Goal: Check status: Check status

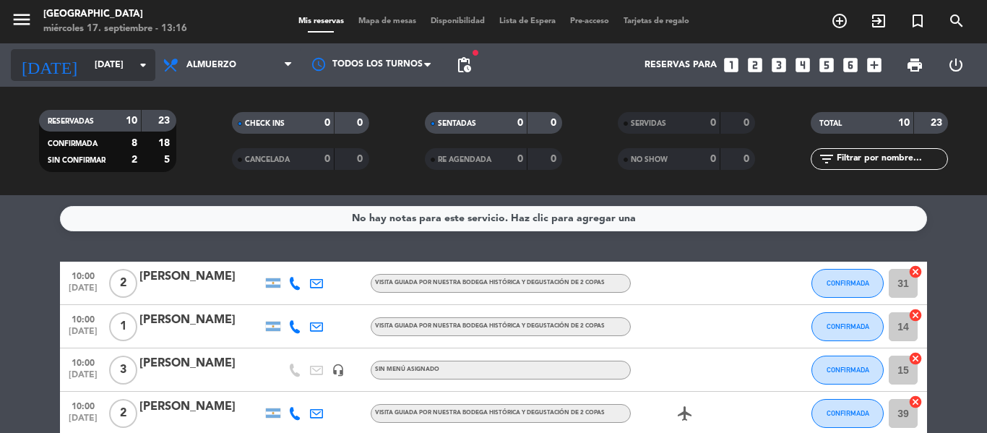
scroll to position [361, 0]
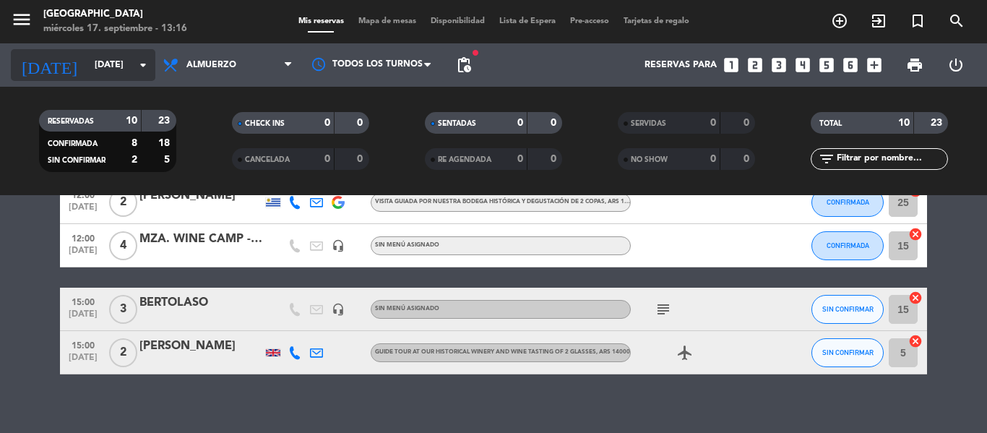
click at [148, 68] on icon "arrow_drop_down" at bounding box center [142, 64] width 17 height 17
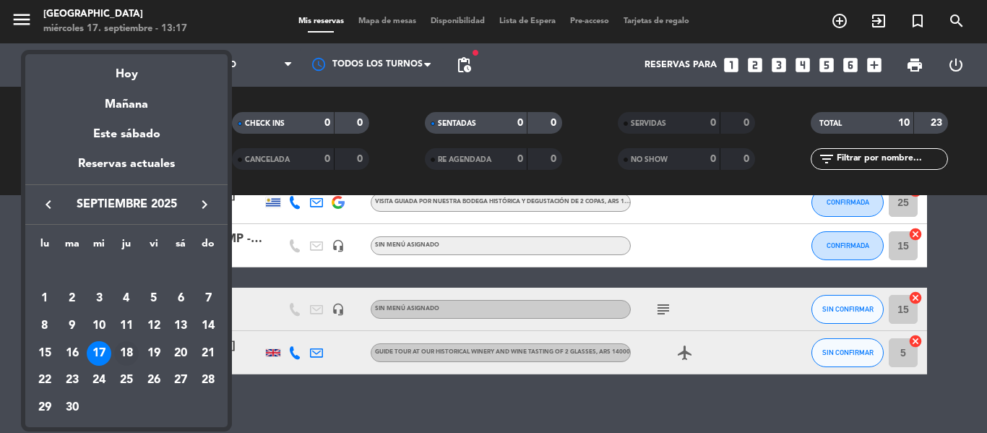
click at [128, 348] on div "18" at bounding box center [126, 353] width 25 height 25
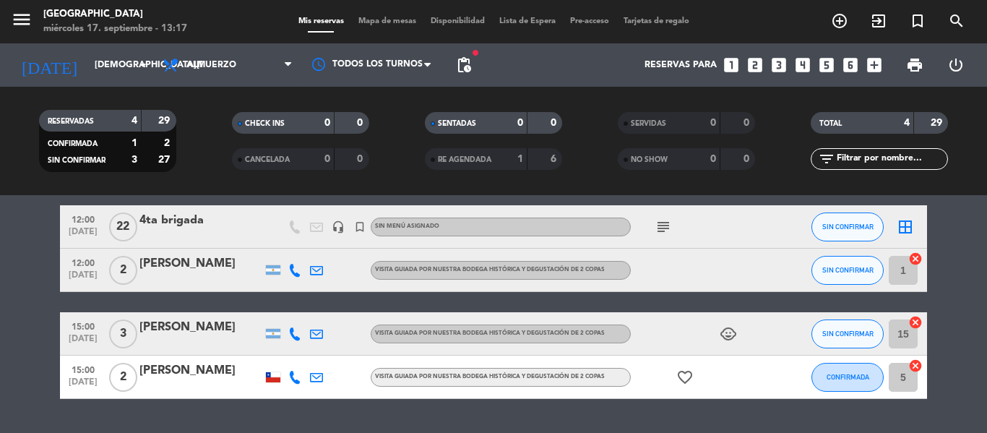
scroll to position [72, 0]
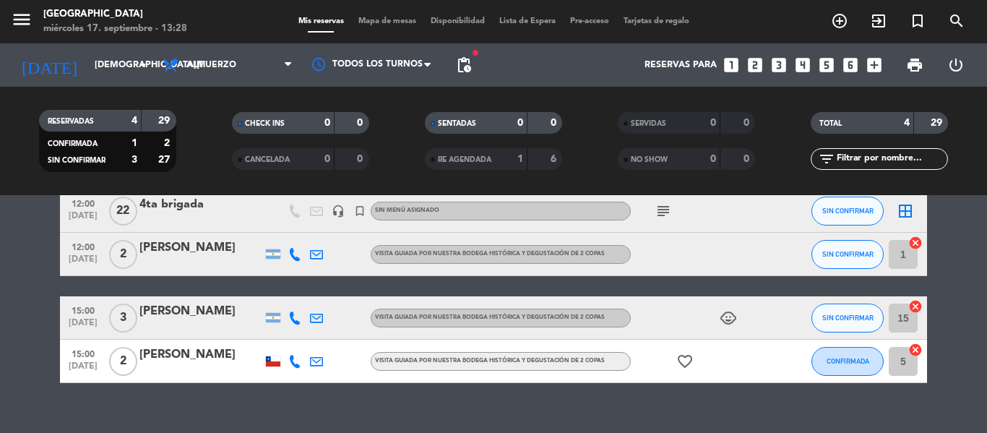
click at [9, 251] on bookings-row "12:00 [DATE] 4ta brigada headset_mic turned_in_not Sin menú asignado subject SI…" at bounding box center [493, 286] width 987 height 194
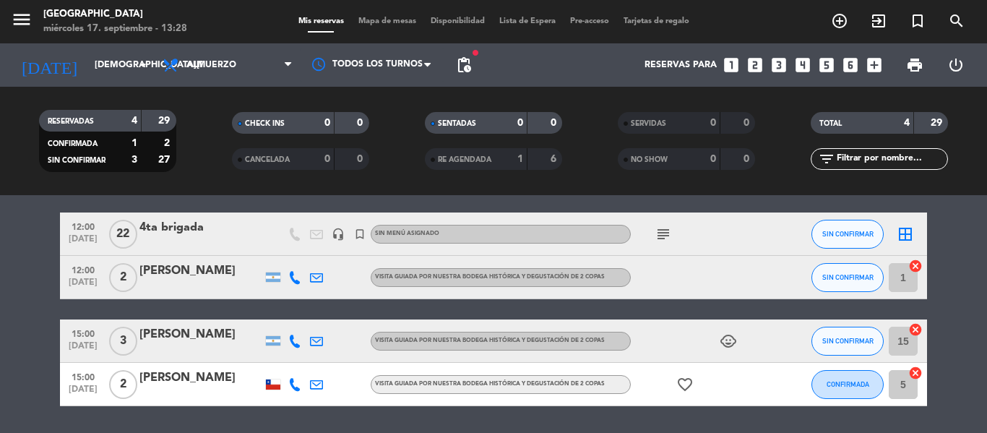
scroll to position [0, 0]
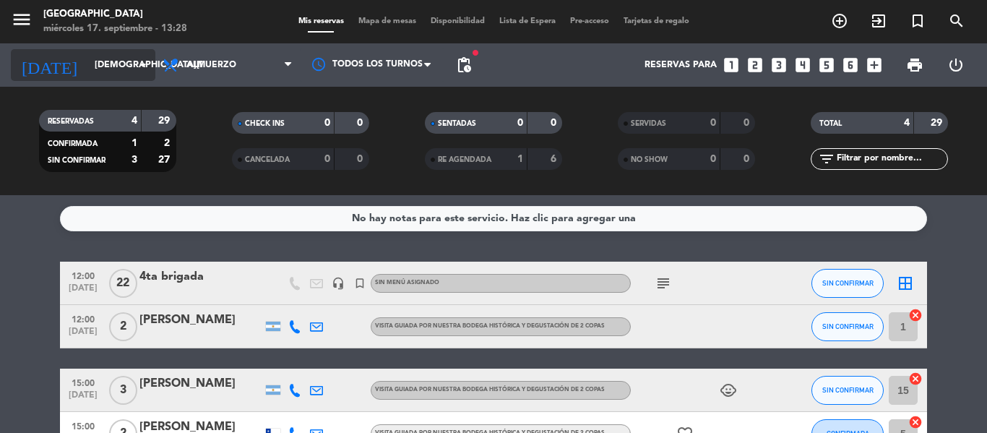
click at [137, 77] on input "[DEMOGRAPHIC_DATA][DATE]" at bounding box center [148, 65] width 122 height 25
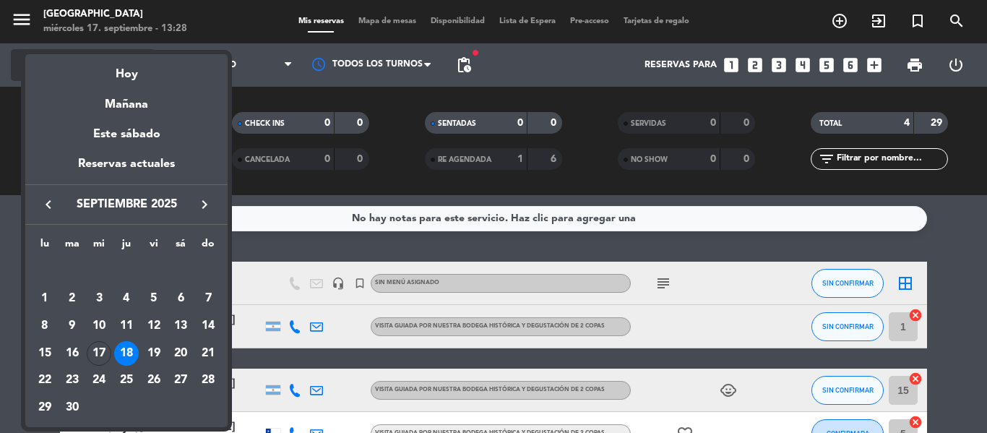
click at [137, 77] on div "Hoy" at bounding box center [126, 69] width 202 height 30
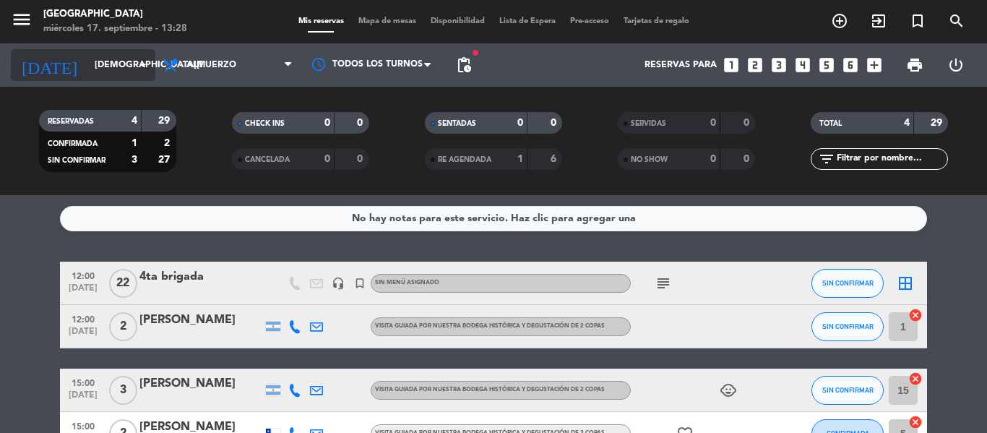
type input "[DATE]"
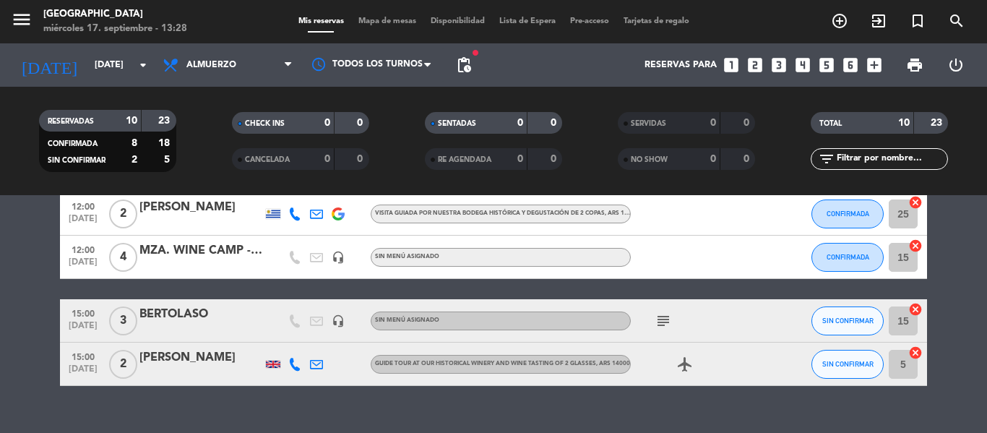
scroll to position [375, 0]
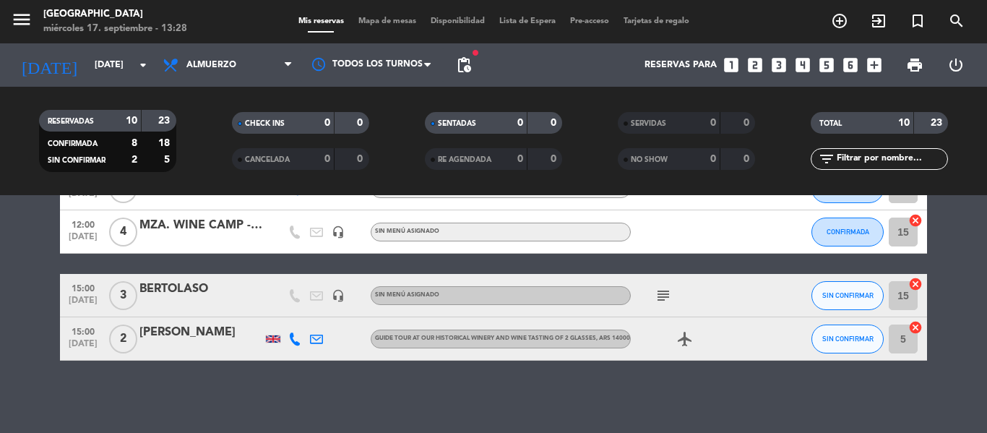
click at [148, 298] on div "BERTOLASO" at bounding box center [200, 289] width 123 height 19
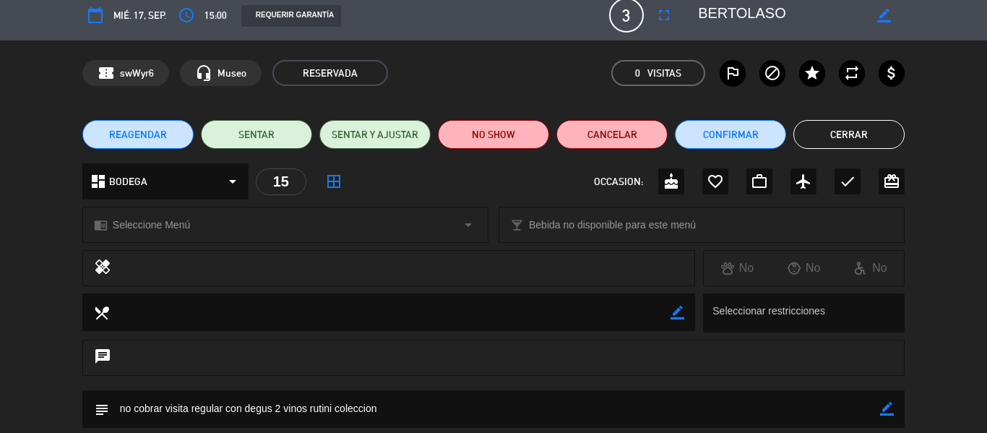
scroll to position [0, 0]
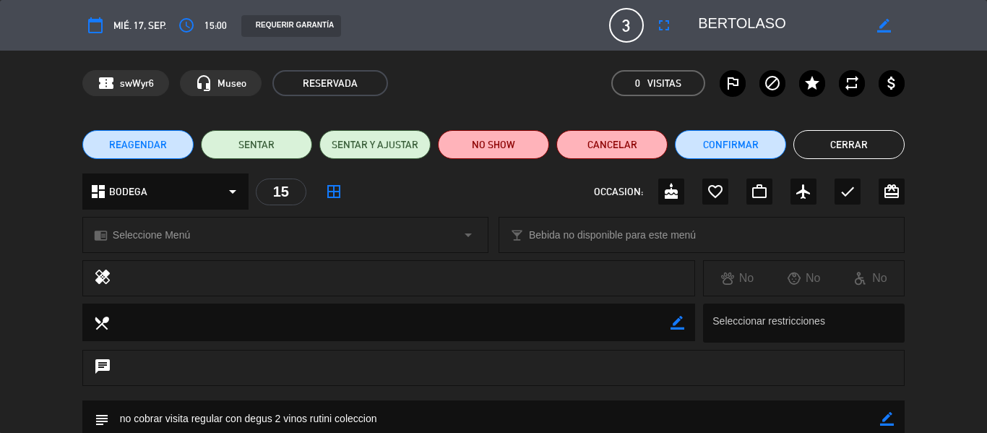
click at [846, 134] on button "Cerrar" at bounding box center [848, 144] width 111 height 29
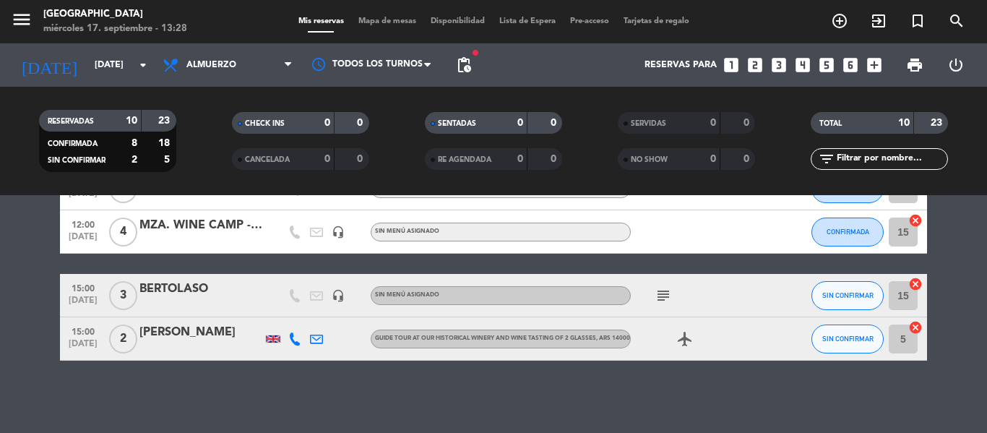
click at [175, 303] on div at bounding box center [200, 305] width 123 height 12
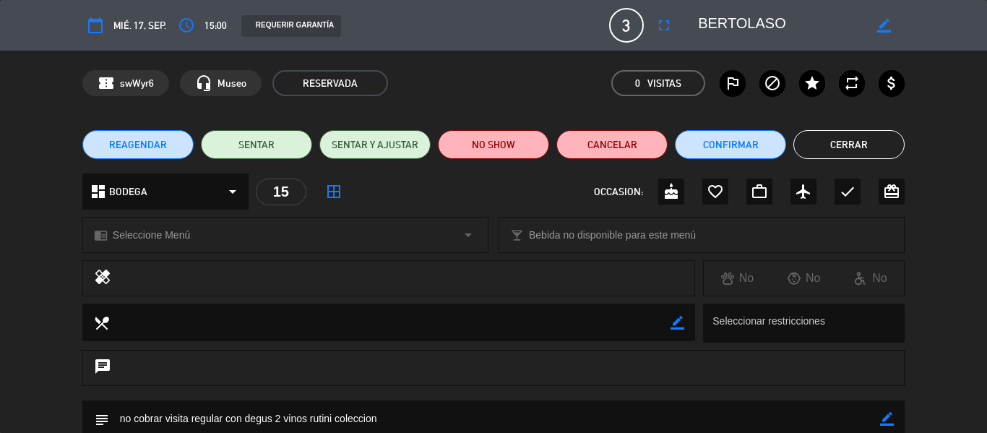
click at [851, 142] on button "Cerrar" at bounding box center [848, 144] width 111 height 29
